Goal: Find specific page/section: Find specific page/section

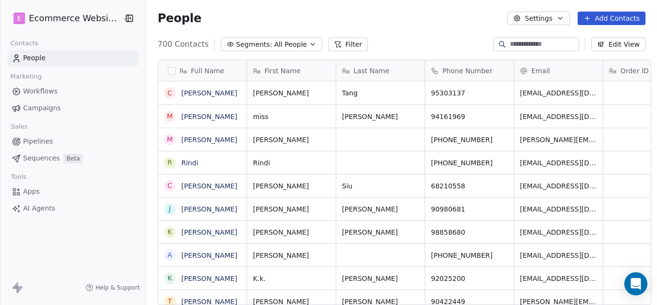
scroll to position [261, 509]
click at [564, 21] on icon "button" at bounding box center [561, 18] width 8 height 8
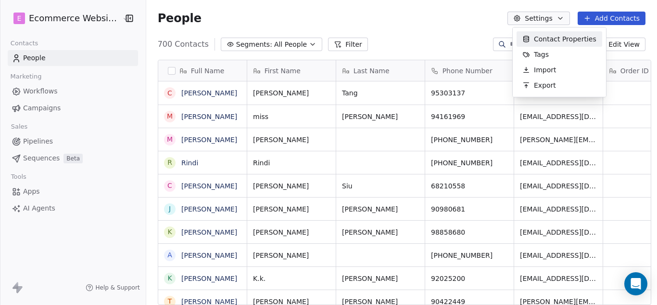
click at [564, 21] on html "E Ecommerce Website Builder Contacts People Marketing Workflows Campaigns Sales…" at bounding box center [328, 152] width 657 height 305
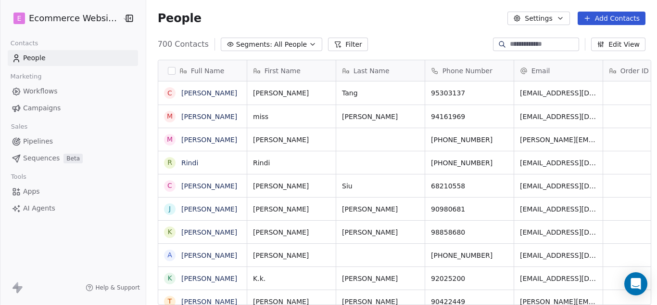
click at [632, 43] on button "Edit View" at bounding box center [618, 44] width 54 height 13
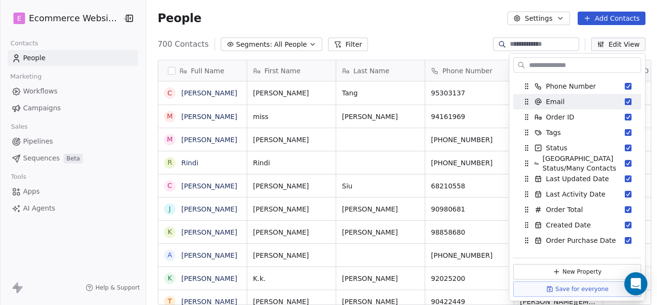
scroll to position [0, 0]
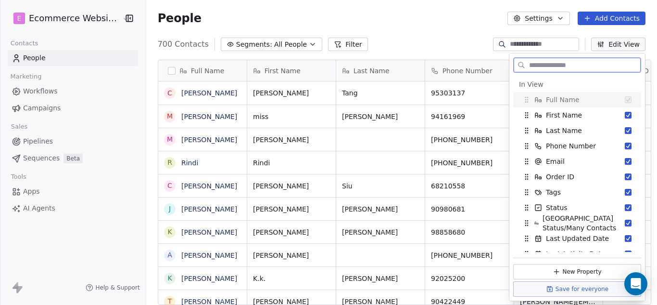
click at [637, 44] on button "Edit View" at bounding box center [618, 44] width 54 height 13
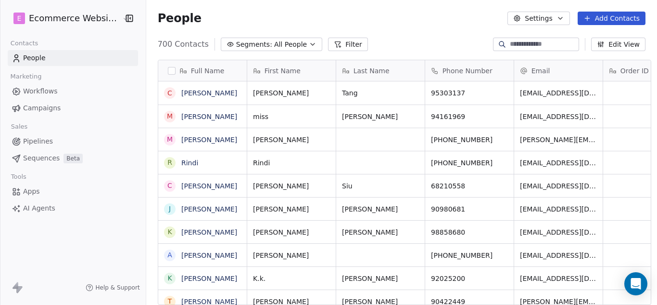
click at [126, 15] on icon "button" at bounding box center [129, 18] width 6 height 6
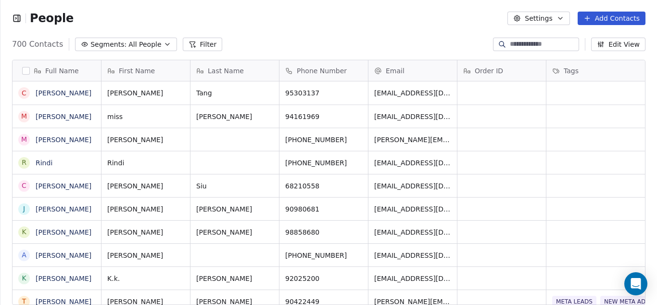
click at [17, 17] on icon "button" at bounding box center [17, 18] width 10 height 10
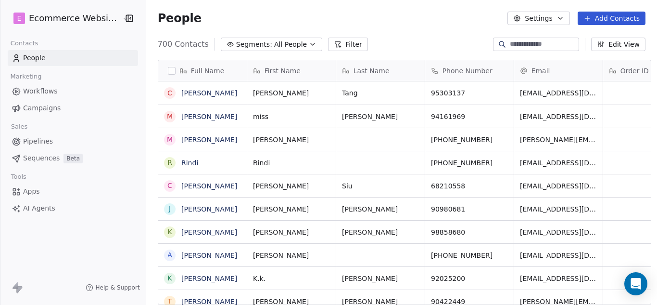
click at [81, 17] on html "E Ecommerce Website Builder Contacts People Marketing Workflows Campaigns Sales…" at bounding box center [328, 152] width 657 height 305
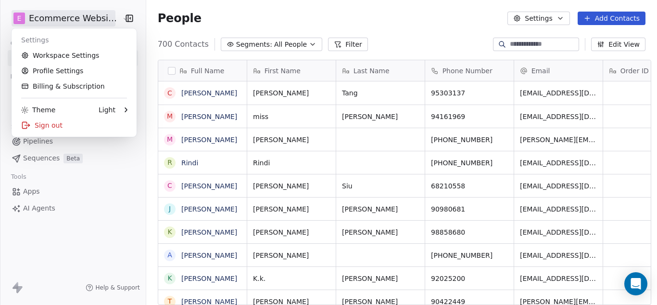
click at [81, 17] on html "E Ecommerce Website Builder Contacts People Marketing Workflows Campaigns Sales…" at bounding box center [328, 152] width 657 height 305
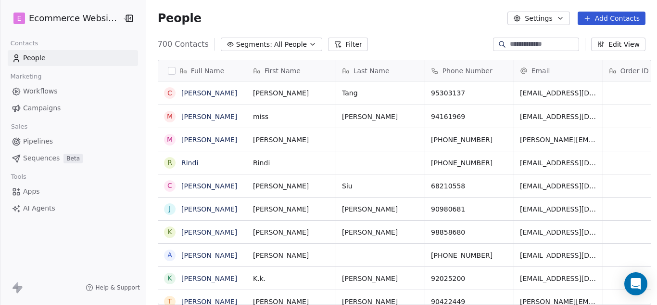
click at [51, 91] on span "Workflows" at bounding box center [40, 91] width 35 height 10
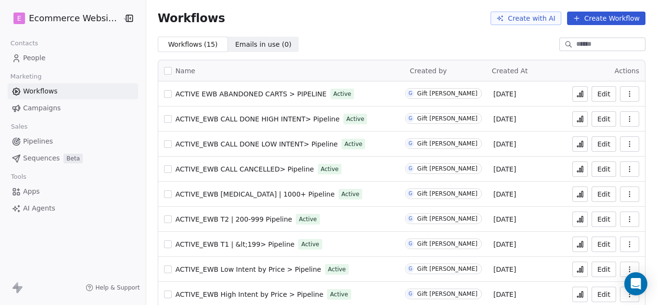
click at [31, 57] on span "People" at bounding box center [34, 58] width 23 height 10
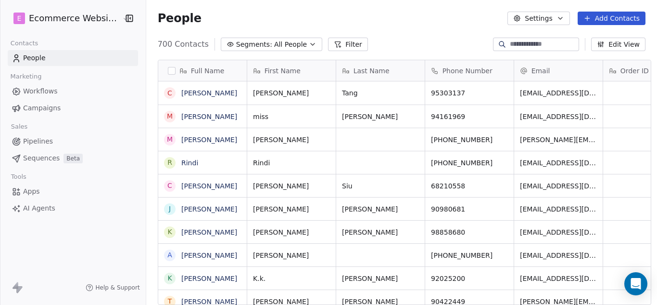
scroll to position [261, 509]
click at [22, 18] on html "E Ecommerce Website Builder Contacts People Marketing Workflows Campaigns Sales…" at bounding box center [328, 152] width 657 height 305
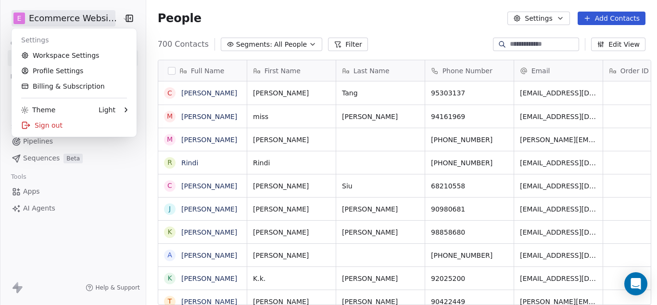
click at [28, 14] on html "E Ecommerce Website Builder Contacts People Marketing Workflows Campaigns Sales…" at bounding box center [328, 152] width 657 height 305
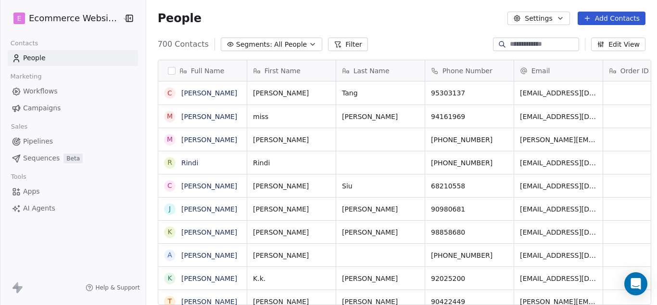
click at [560, 17] on icon "button" at bounding box center [561, 18] width 8 height 8
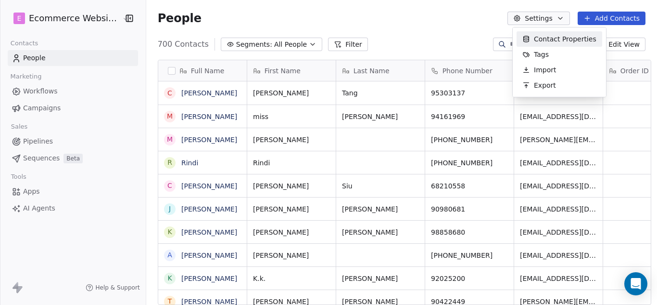
click at [560, 17] on html "E Ecommerce Website Builder Contacts People Marketing Workflows Campaigns Sales…" at bounding box center [328, 152] width 657 height 305
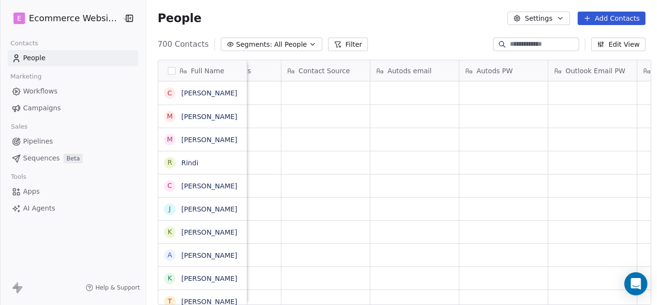
scroll to position [0, 1738]
click at [309, 42] on icon "button" at bounding box center [313, 44] width 8 height 8
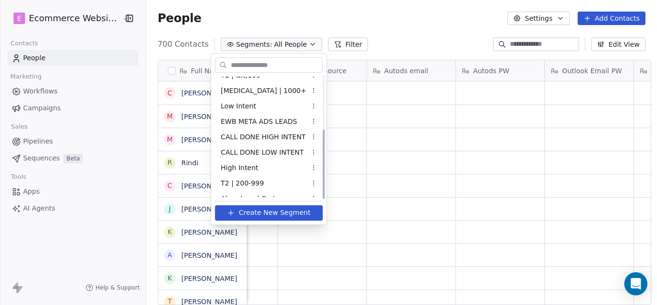
scroll to position [95, 0]
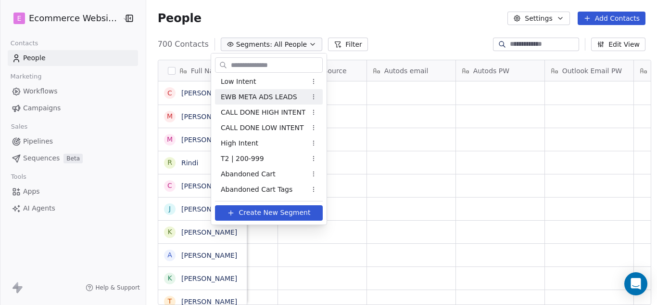
click at [271, 96] on span "EWB META ADS LEADS" at bounding box center [259, 97] width 77 height 10
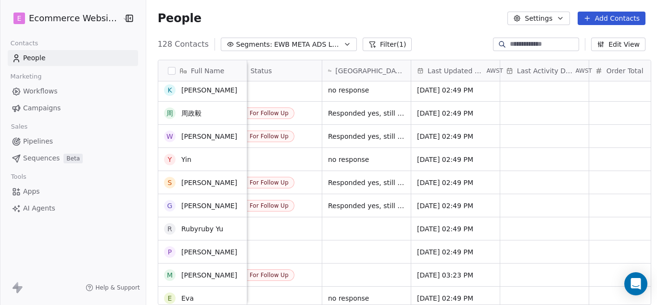
scroll to position [1963, 0]
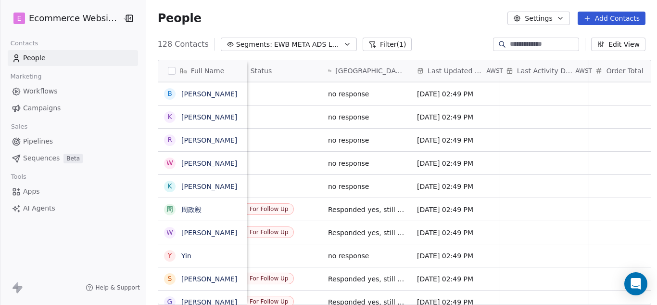
click at [321, 43] on span "EWB META ADS LEADS" at bounding box center [307, 44] width 67 height 10
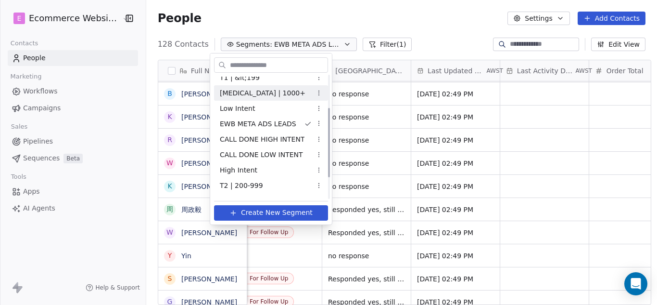
scroll to position [95, 0]
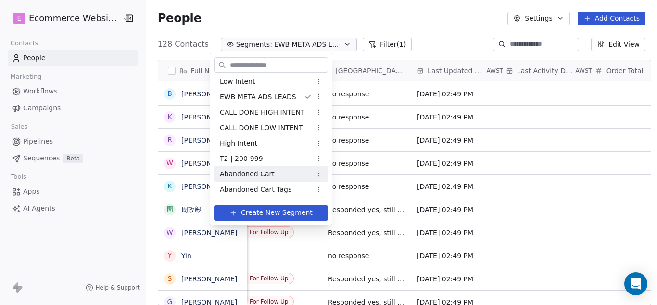
click at [261, 177] on span "Abandoned Cart" at bounding box center [247, 174] width 55 height 10
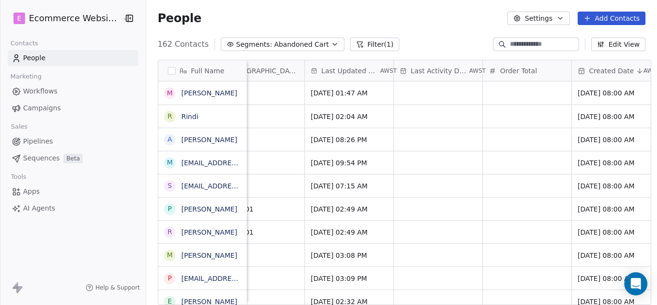
scroll to position [0, 752]
